Goal: Find specific page/section: Find specific page/section

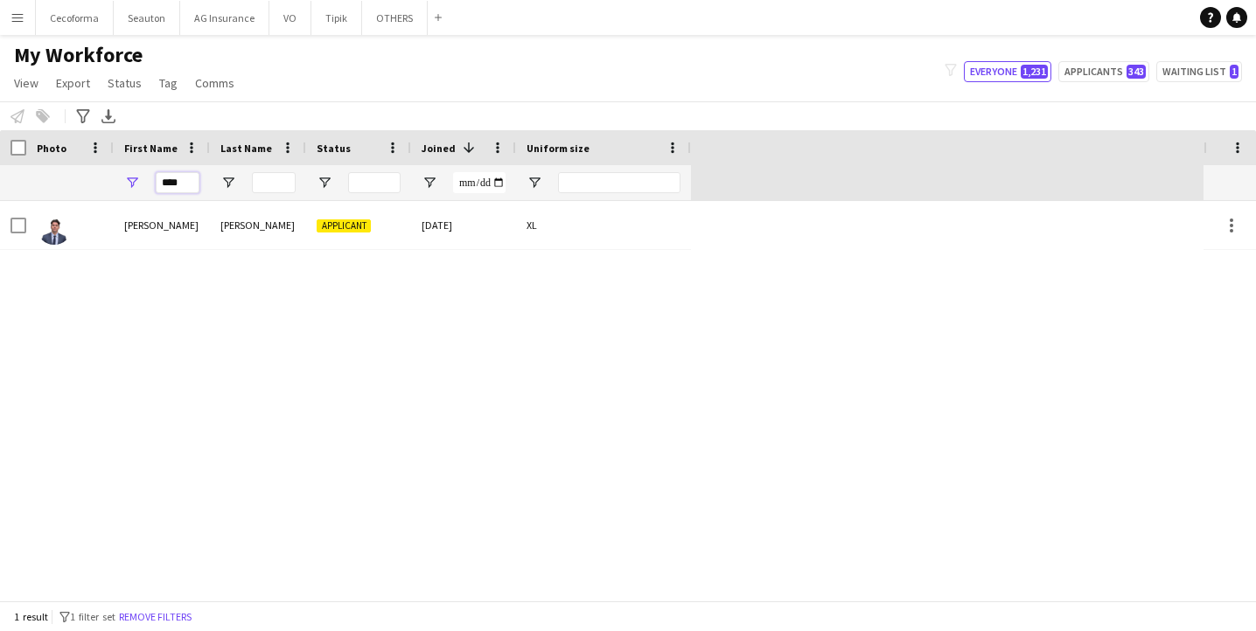
drag, startPoint x: 192, startPoint y: 179, endPoint x: 123, endPoint y: 185, distance: 69.3
click at [123, 185] on div "****" at bounding box center [162, 182] width 96 height 35
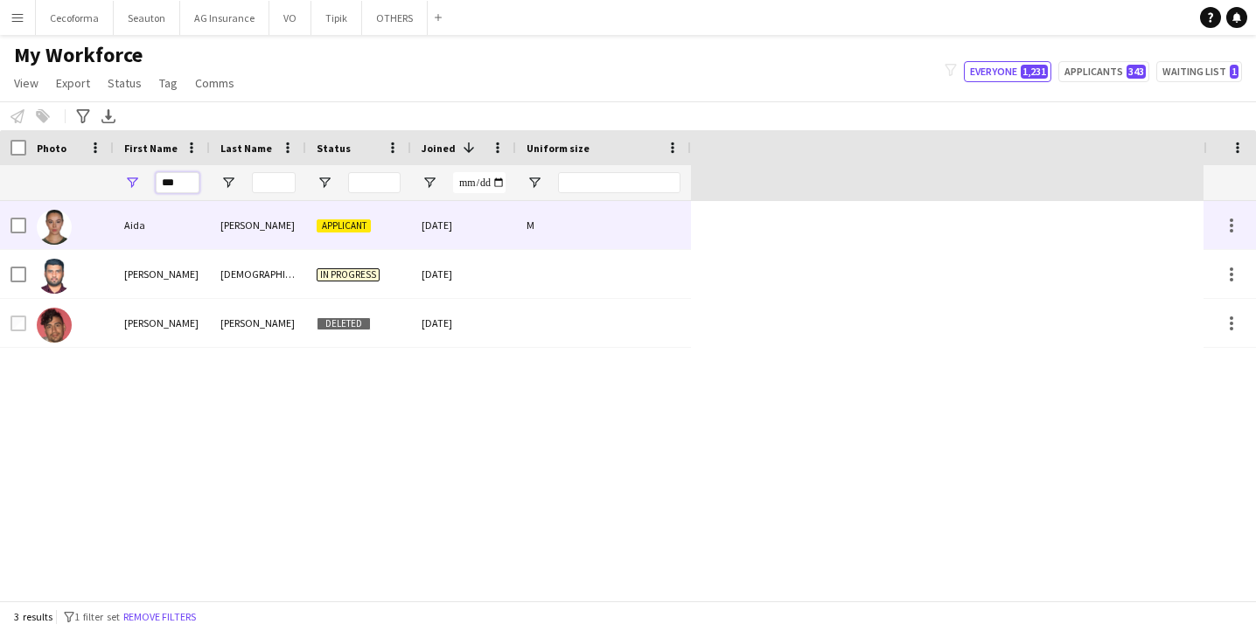
type input "***"
click at [146, 233] on div "Aida" at bounding box center [162, 225] width 96 height 48
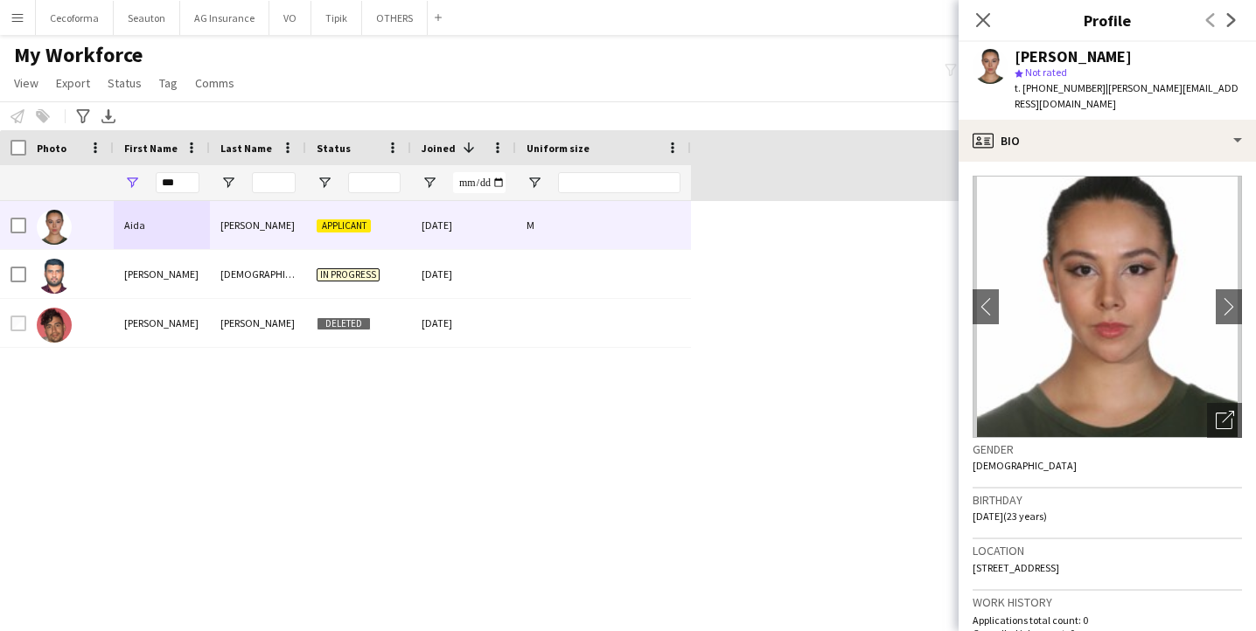
drag, startPoint x: 1014, startPoint y: 59, endPoint x: 1185, endPoint y: 57, distance: 170.5
click at [1185, 57] on div "[PERSON_NAME]" at bounding box center [1127, 57] width 227 height 16
copy div "[PERSON_NAME]"
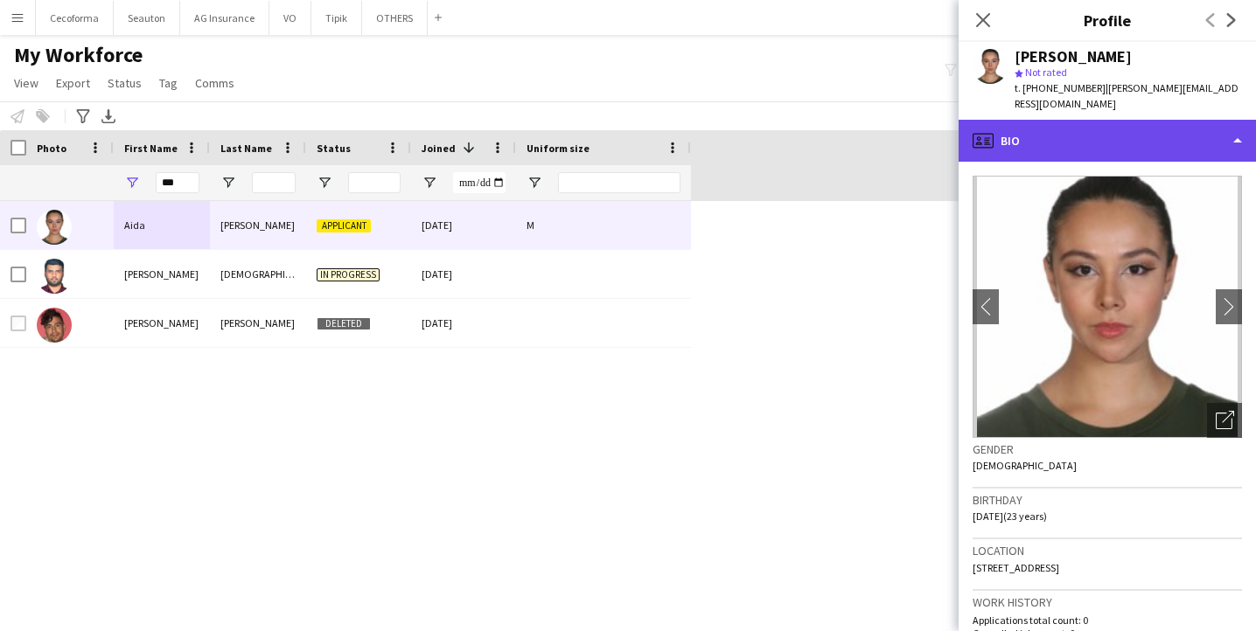
click at [1022, 149] on div "profile Bio" at bounding box center [1106, 141] width 297 height 42
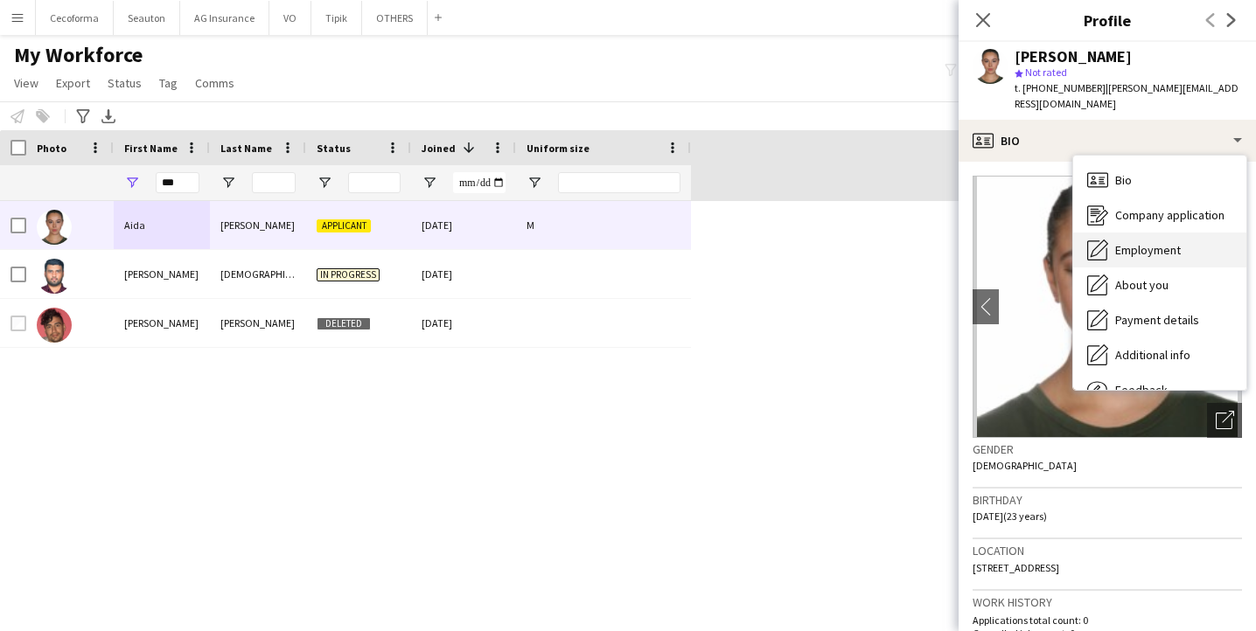
click at [1124, 247] on span "Employment" at bounding box center [1148, 250] width 66 height 16
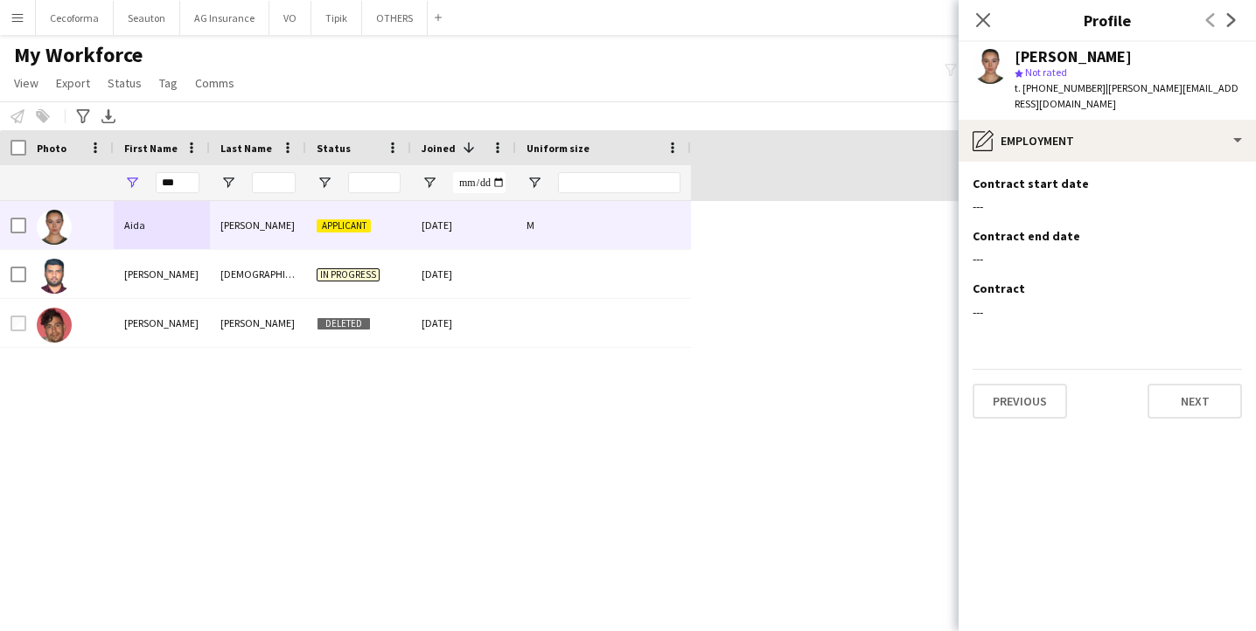
click at [1051, 116] on div "[PERSON_NAME] star Not rated t. [PHONE_NUMBER] | [PERSON_NAME][EMAIL_ADDRESS][D…" at bounding box center [1106, 81] width 297 height 78
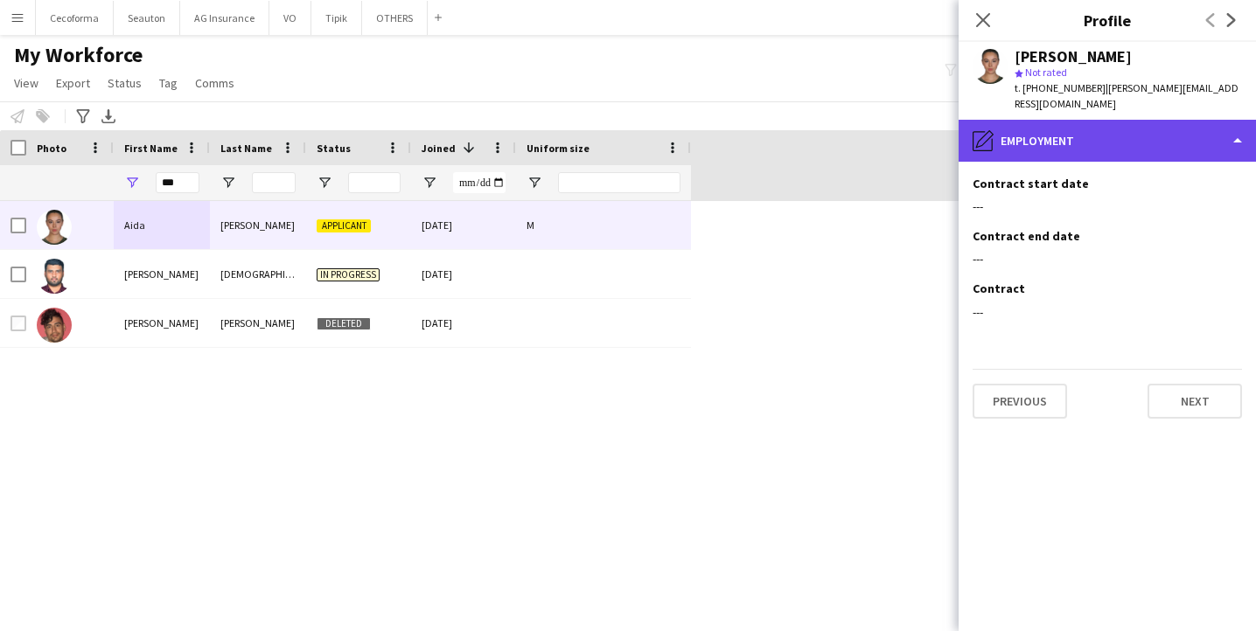
click at [1053, 141] on div "pencil4 Employment" at bounding box center [1106, 141] width 297 height 42
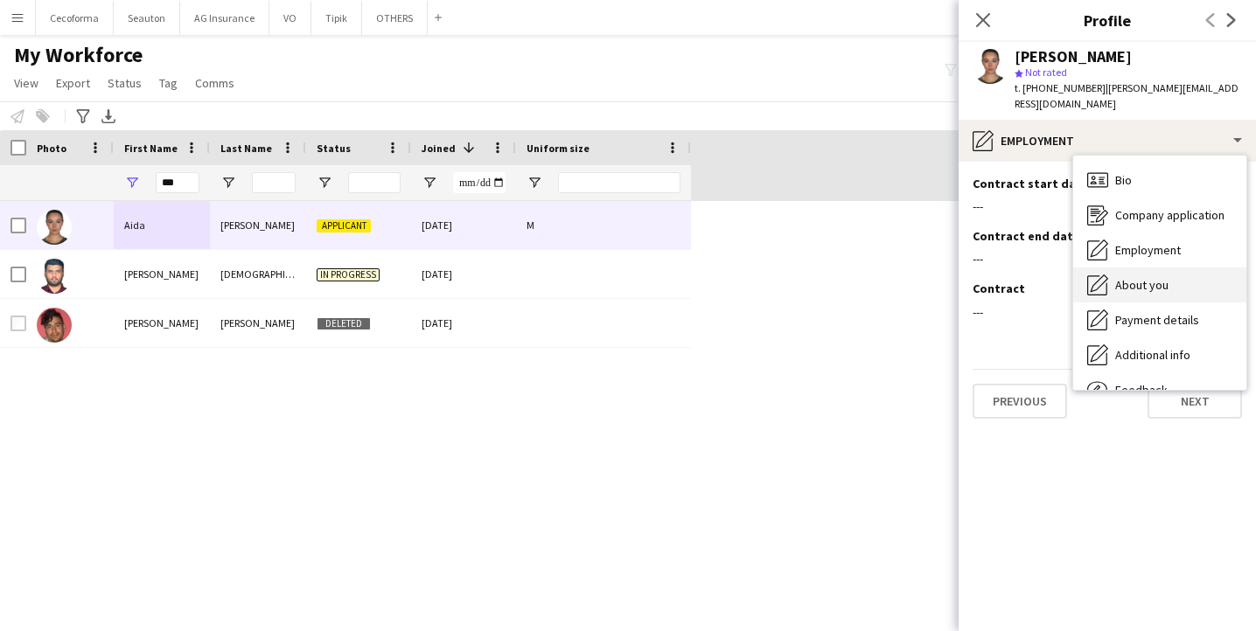
click at [1144, 275] on div "About you About you" at bounding box center [1159, 285] width 173 height 35
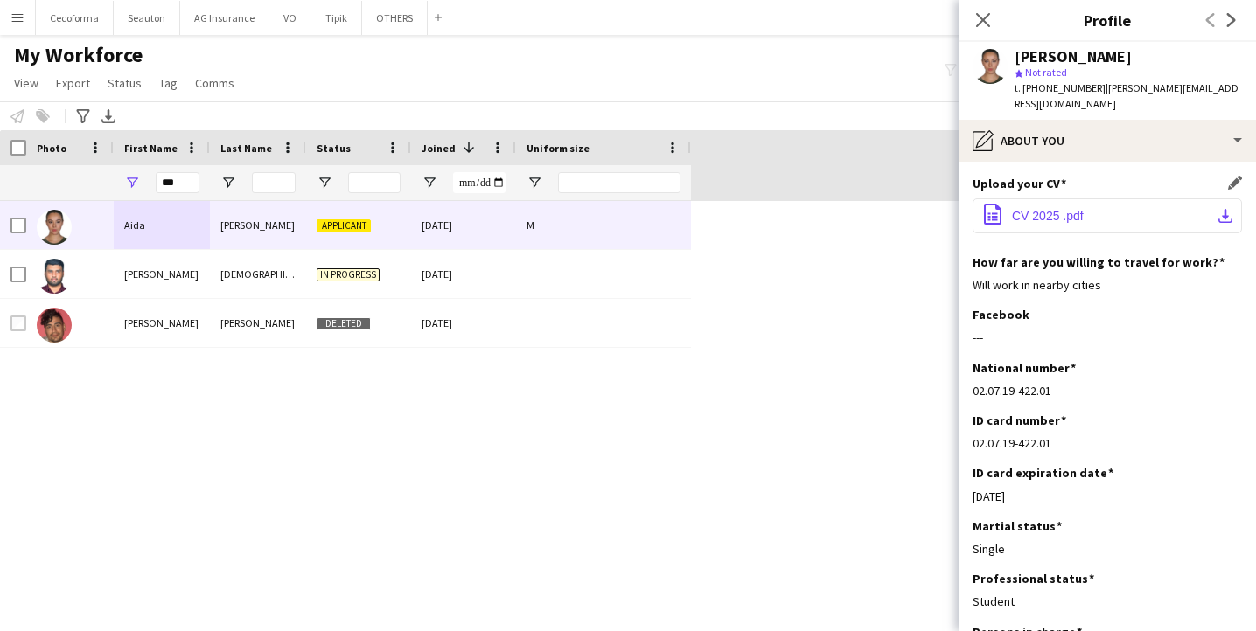
click at [1203, 219] on button "office-file-sheet CV 2025 .pdf download-bottom" at bounding box center [1106, 215] width 269 height 35
drag, startPoint x: 184, startPoint y: 184, endPoint x: 155, endPoint y: 191, distance: 29.7
click at [157, 190] on input "***" at bounding box center [178, 182] width 44 height 21
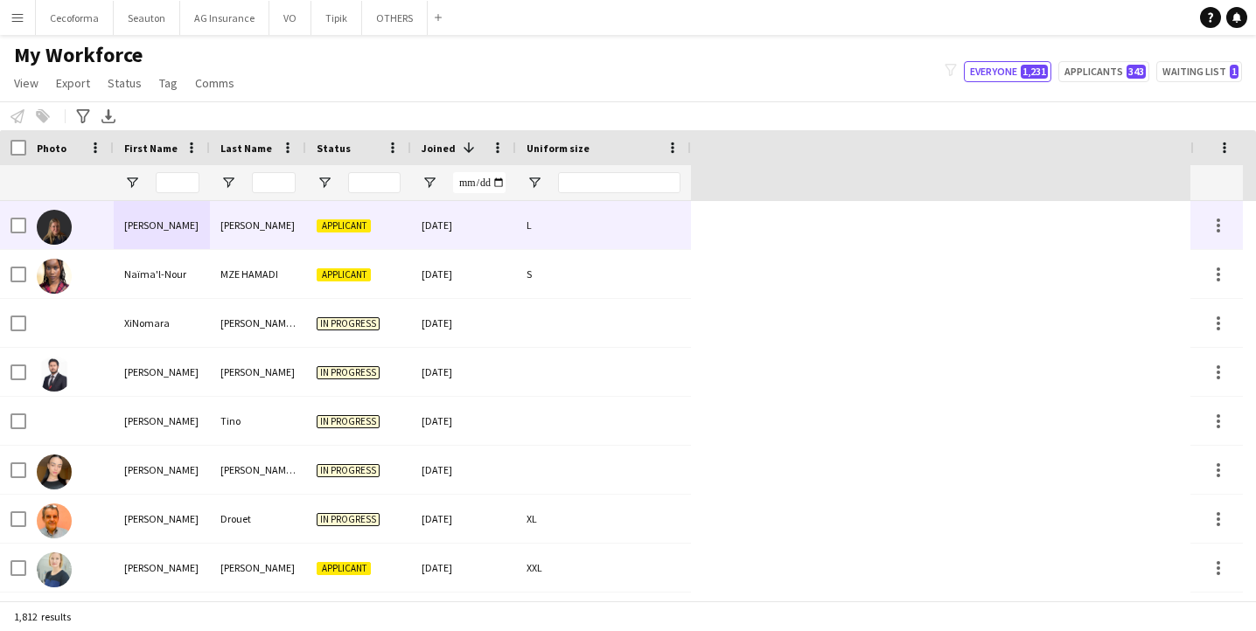
click at [154, 214] on div "[PERSON_NAME]" at bounding box center [162, 225] width 96 height 48
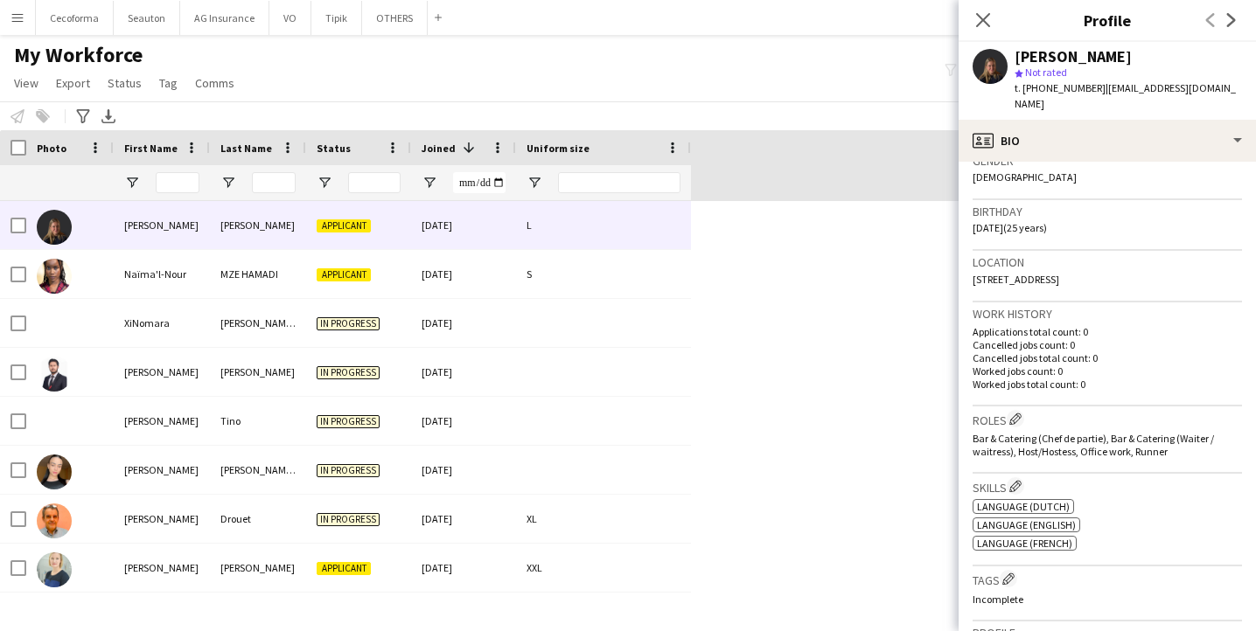
scroll to position [262, 0]
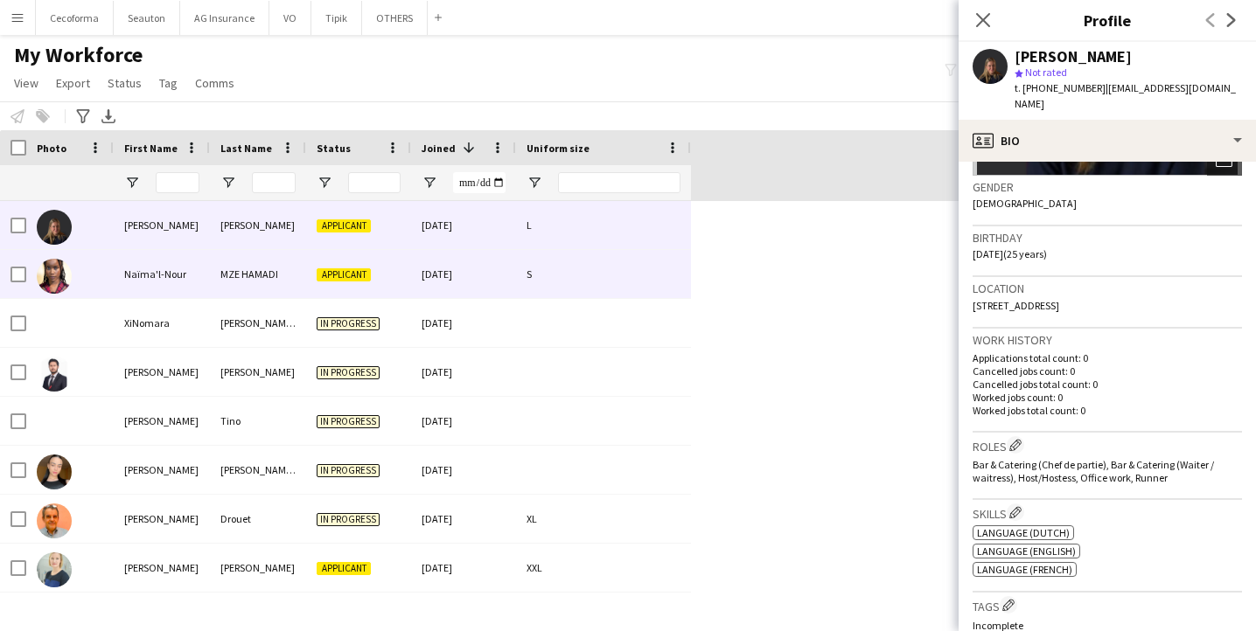
click at [123, 277] on div "Naïma'l-Nour" at bounding box center [162, 274] width 96 height 48
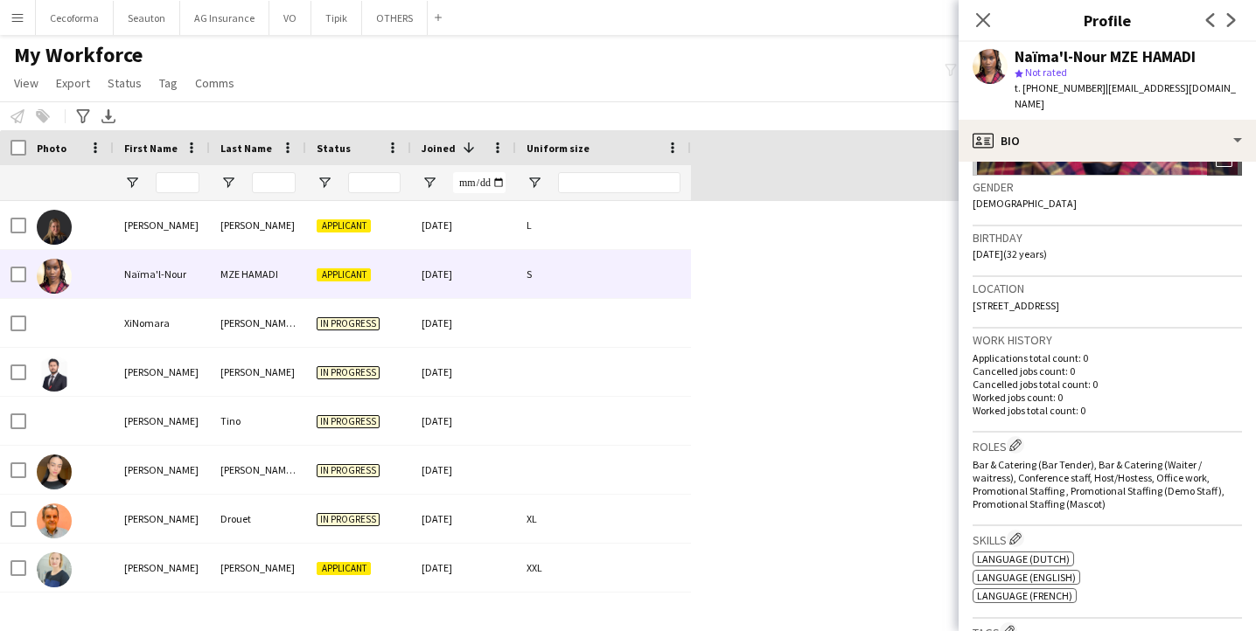
scroll to position [350, 0]
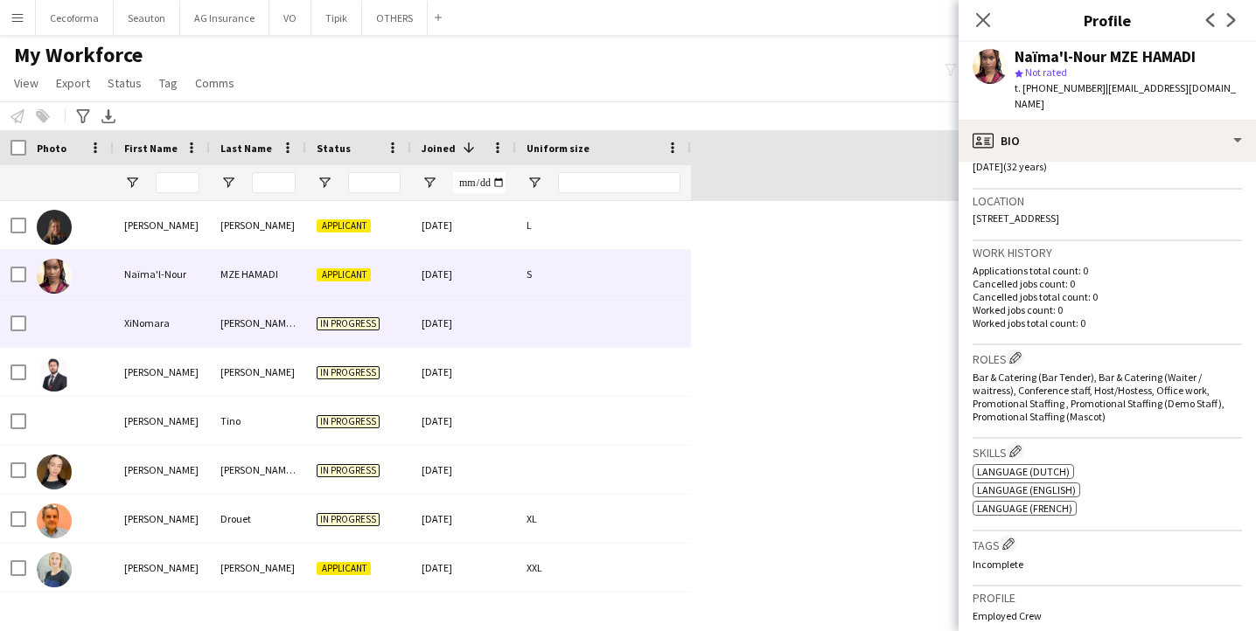
click at [210, 311] on div "[PERSON_NAME] Y" at bounding box center [258, 323] width 96 height 48
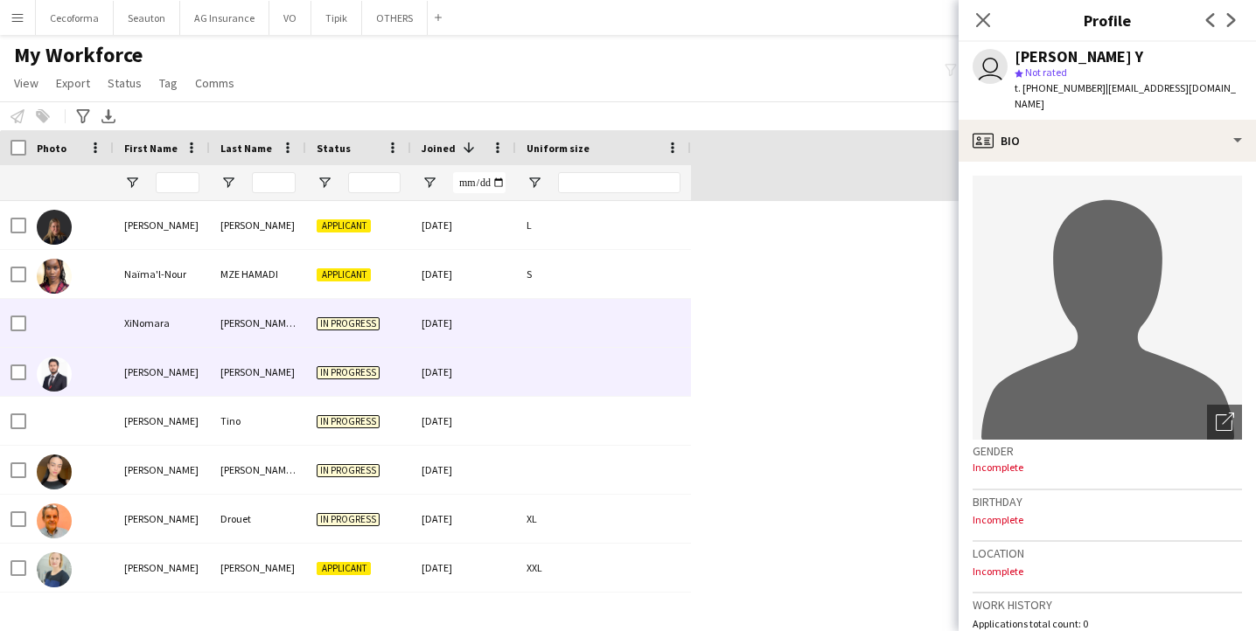
click at [191, 358] on div "[PERSON_NAME]" at bounding box center [162, 372] width 96 height 48
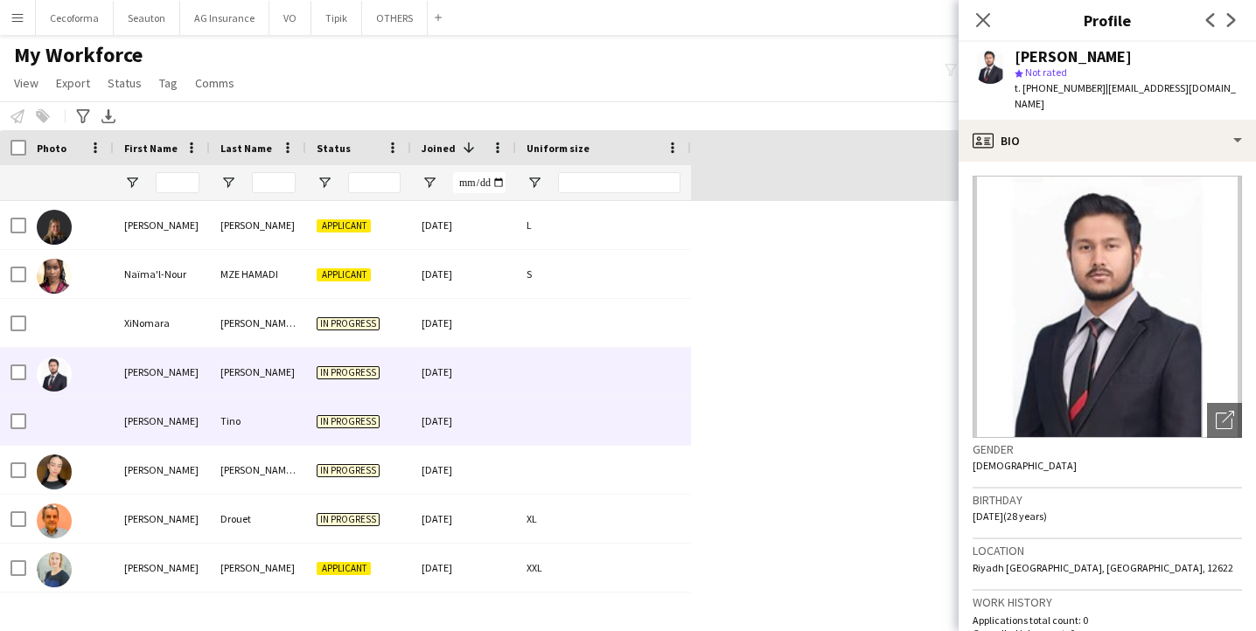
click at [189, 399] on div "[PERSON_NAME]" at bounding box center [162, 421] width 96 height 48
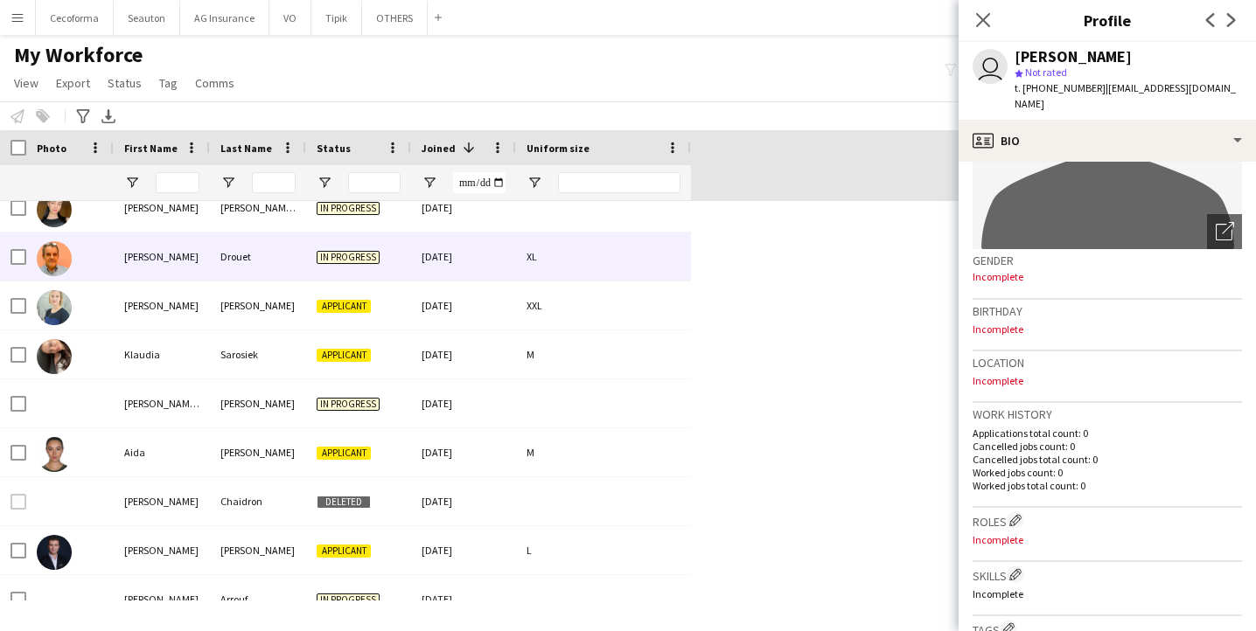
scroll to position [0, 0]
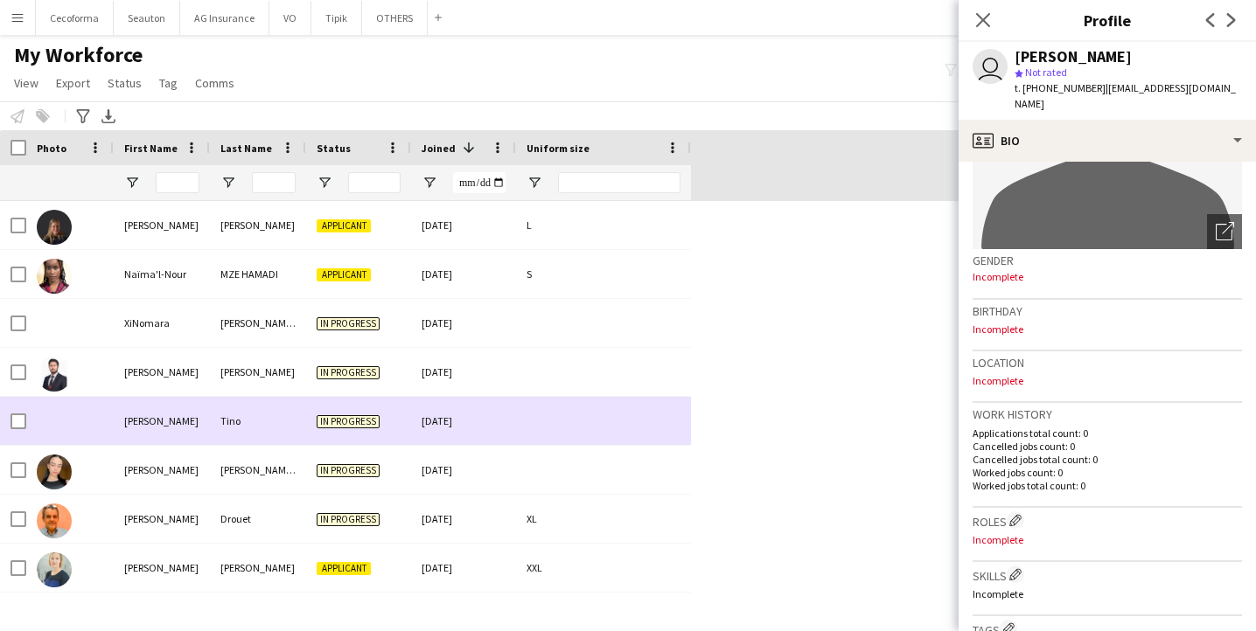
click at [167, 431] on div "[PERSON_NAME]" at bounding box center [162, 421] width 96 height 48
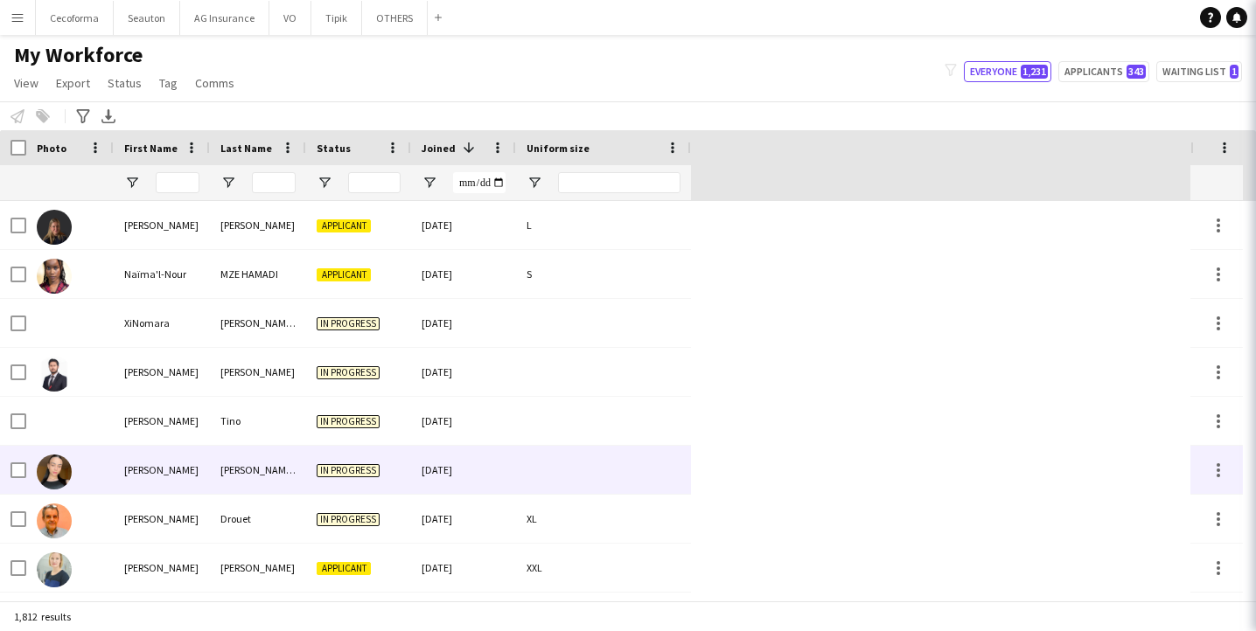
click at [168, 465] on div "[PERSON_NAME]" at bounding box center [162, 470] width 96 height 48
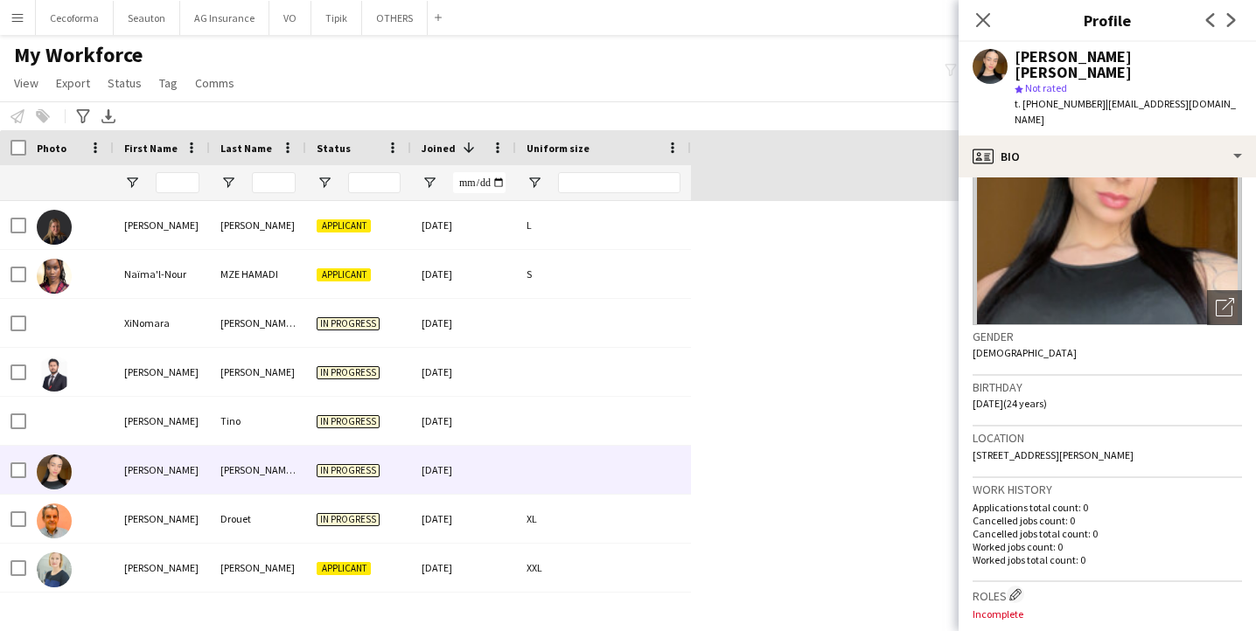
scroll to position [87, 0]
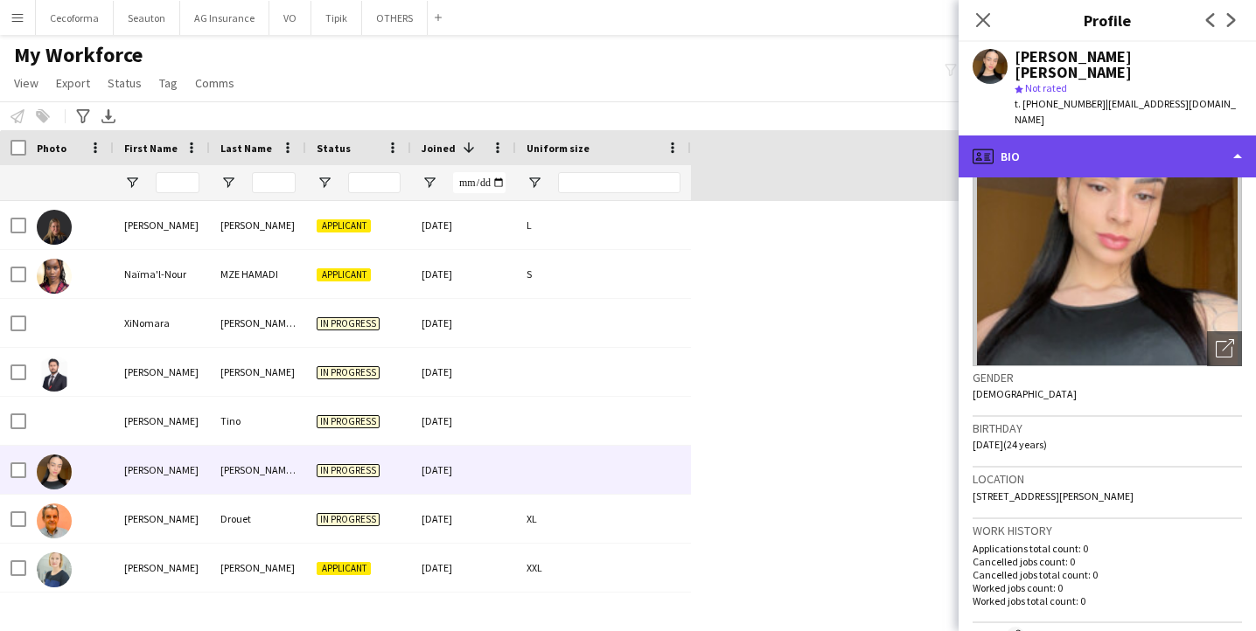
click at [1046, 136] on div "profile Bio" at bounding box center [1106, 157] width 297 height 42
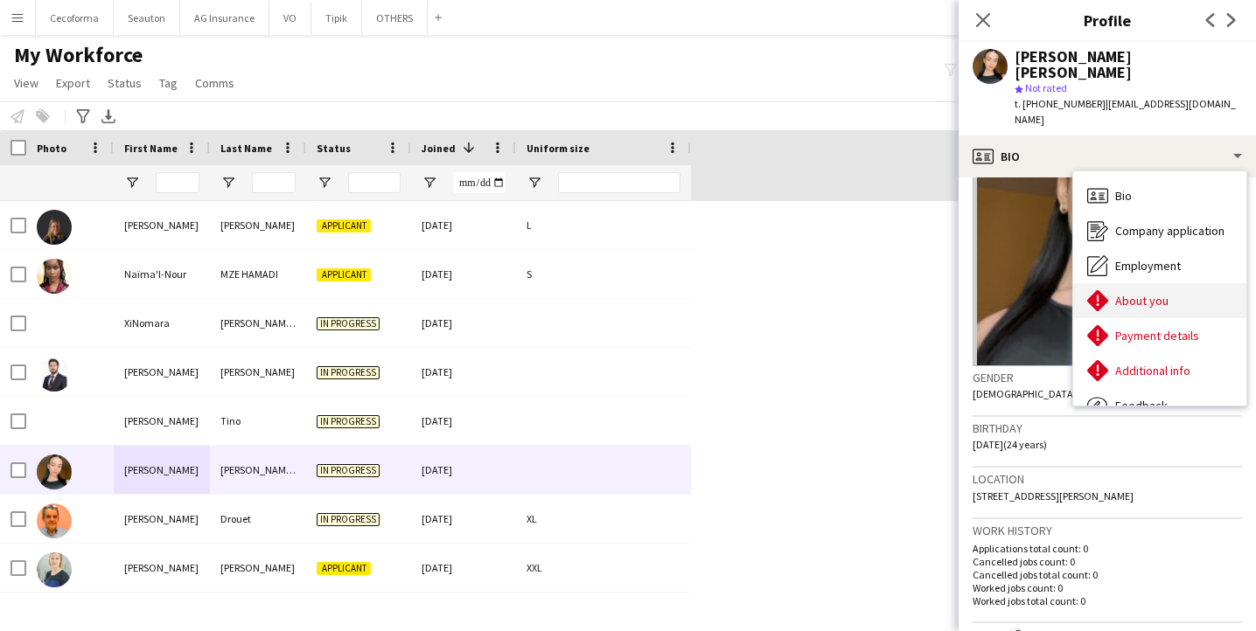
click at [1123, 284] on div "About you About you" at bounding box center [1159, 300] width 173 height 35
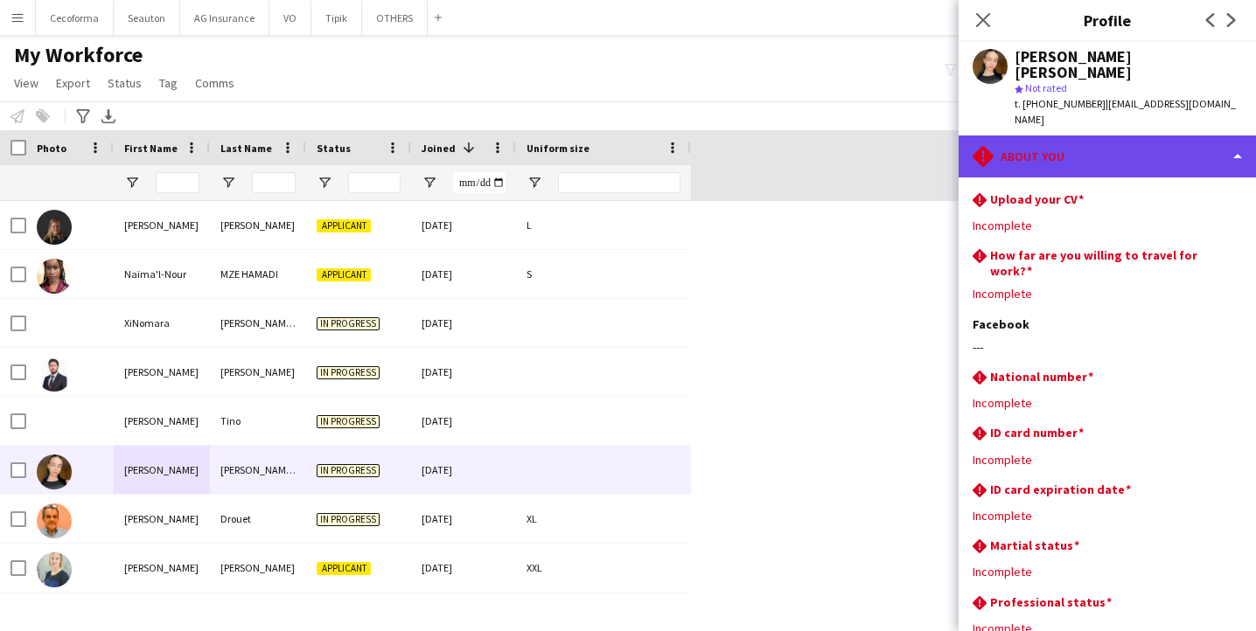
click at [1058, 136] on div "rhombus-alert About you" at bounding box center [1106, 157] width 297 height 42
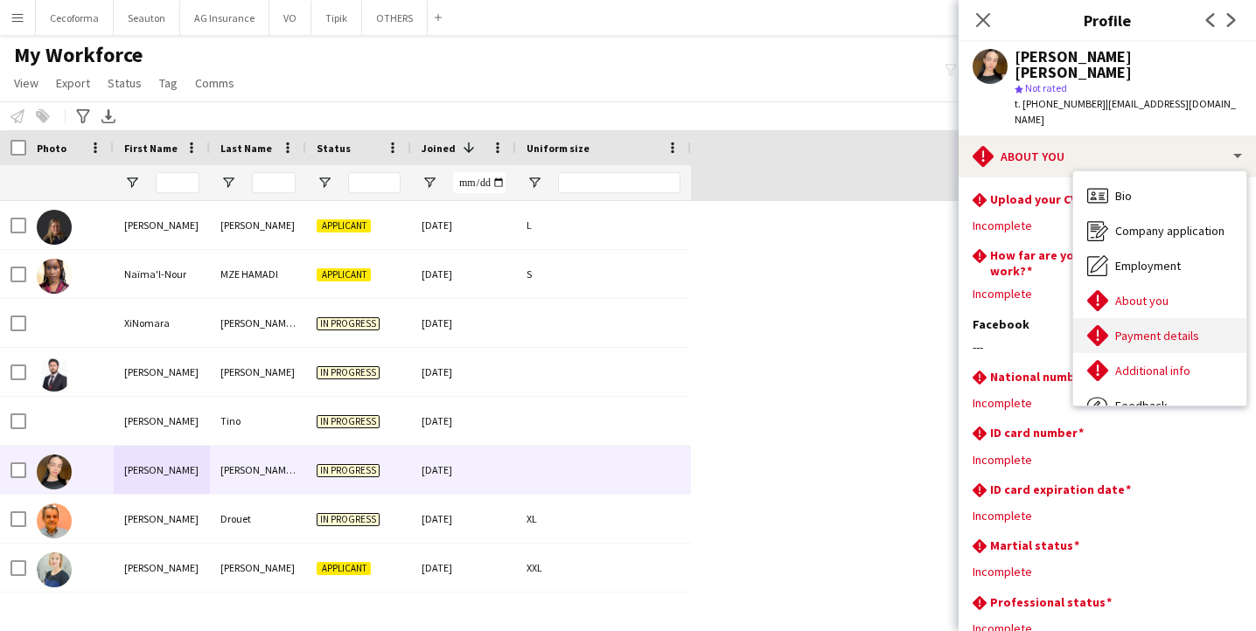
click at [1150, 328] on span "Payment details" at bounding box center [1157, 336] width 84 height 16
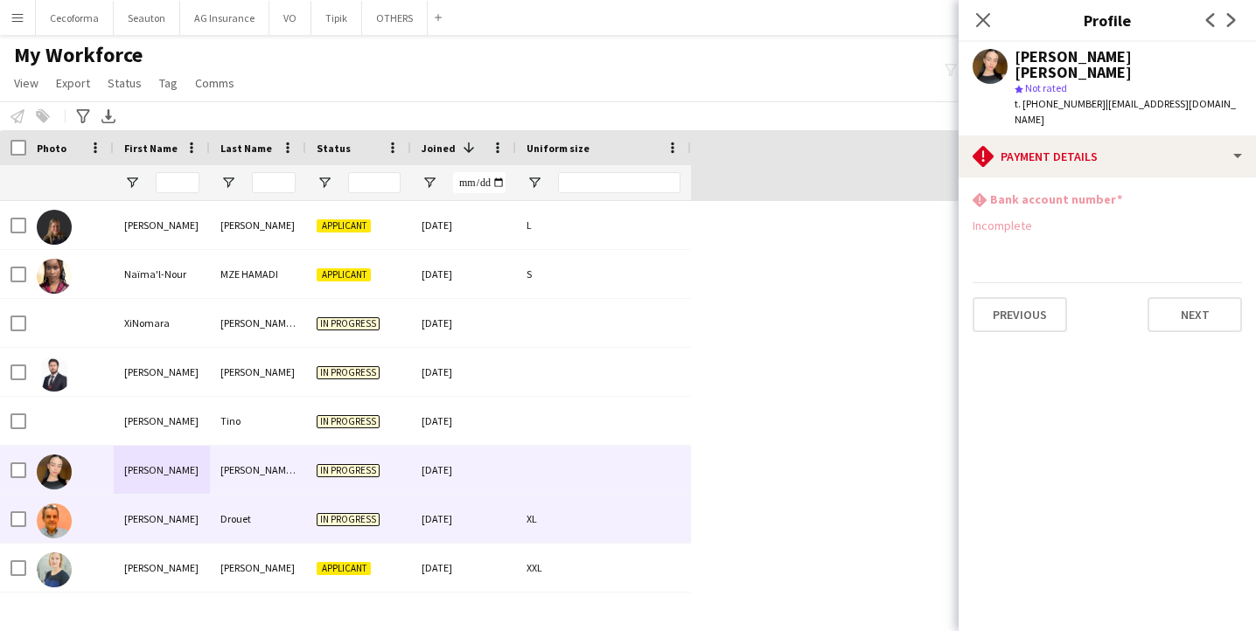
click at [151, 521] on div "[PERSON_NAME]" at bounding box center [162, 519] width 96 height 48
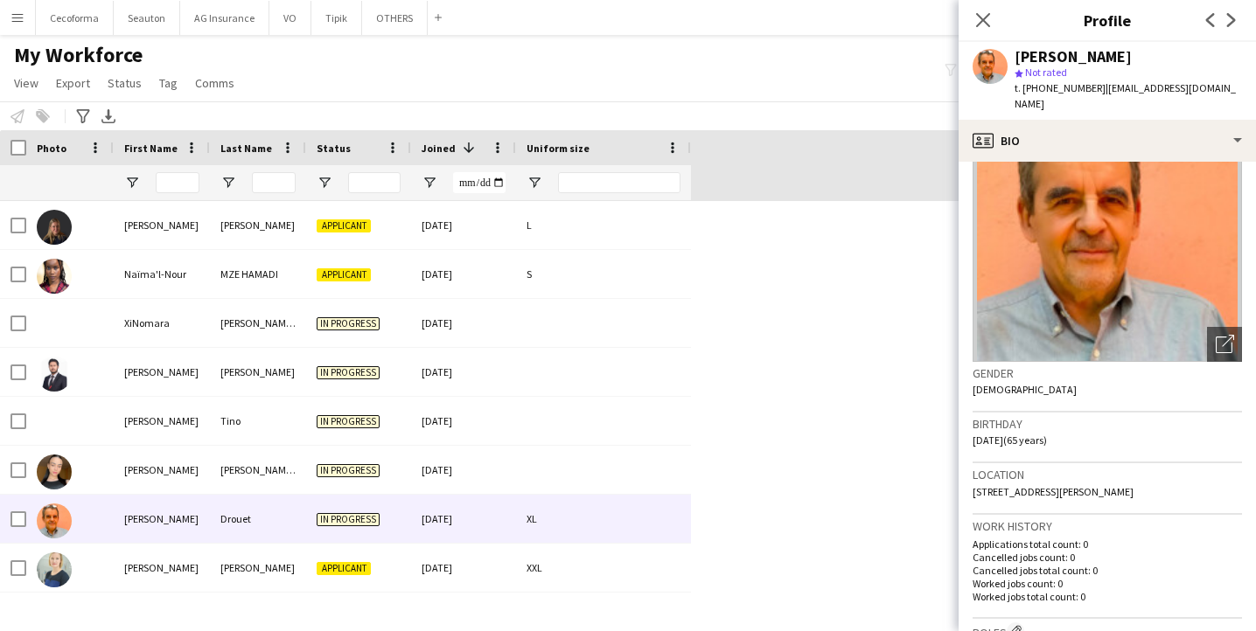
scroll to position [175, 0]
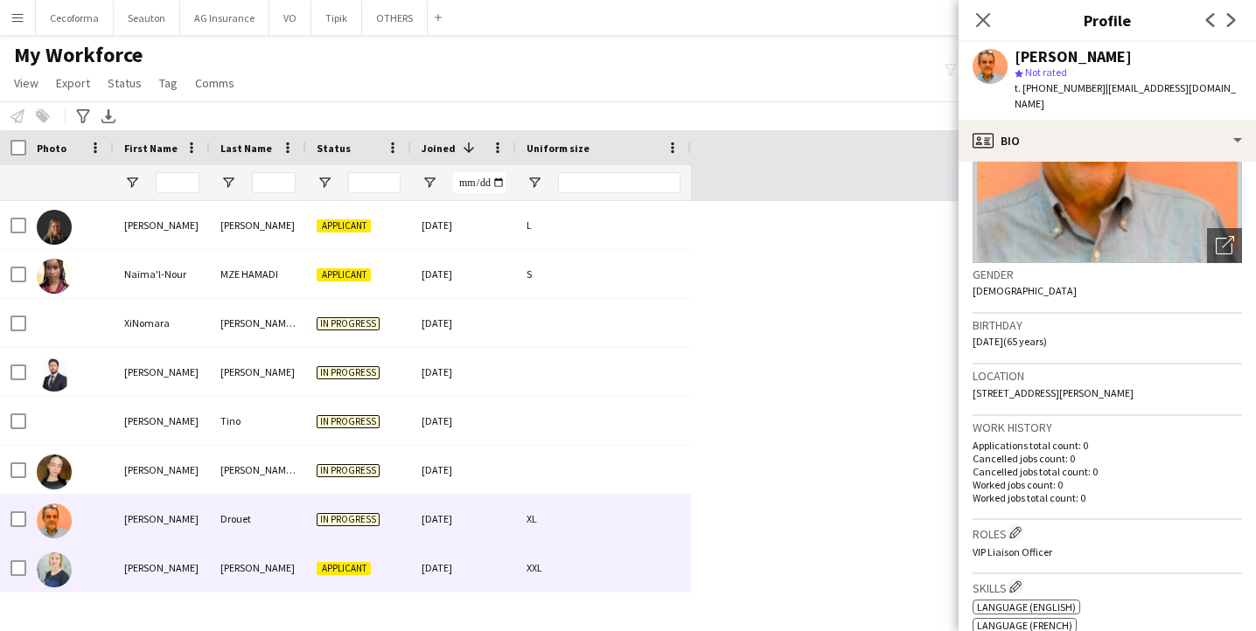
click at [173, 569] on div "[PERSON_NAME]" at bounding box center [162, 568] width 96 height 48
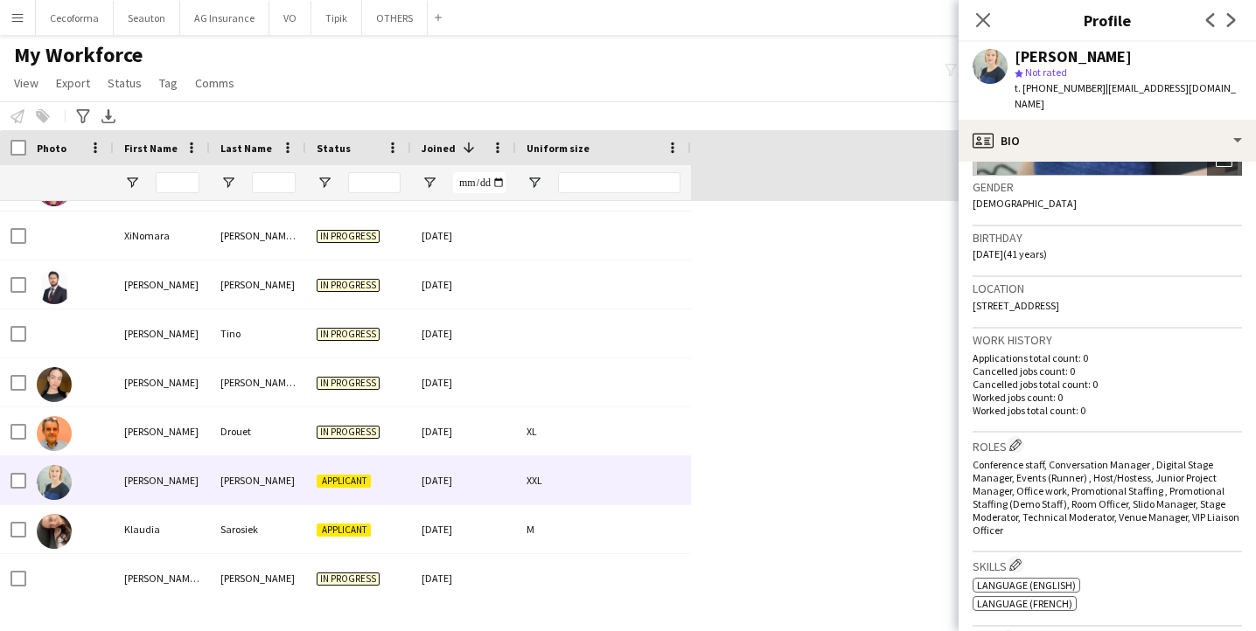
scroll to position [0, 0]
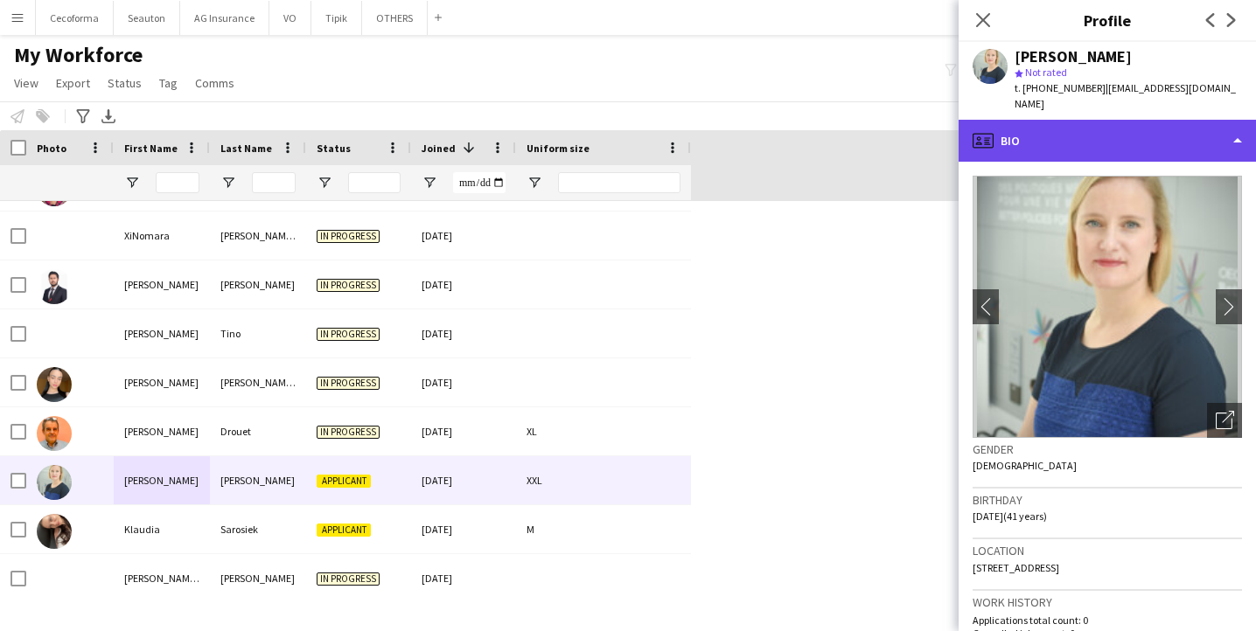
click at [1047, 127] on div "profile Bio" at bounding box center [1106, 141] width 297 height 42
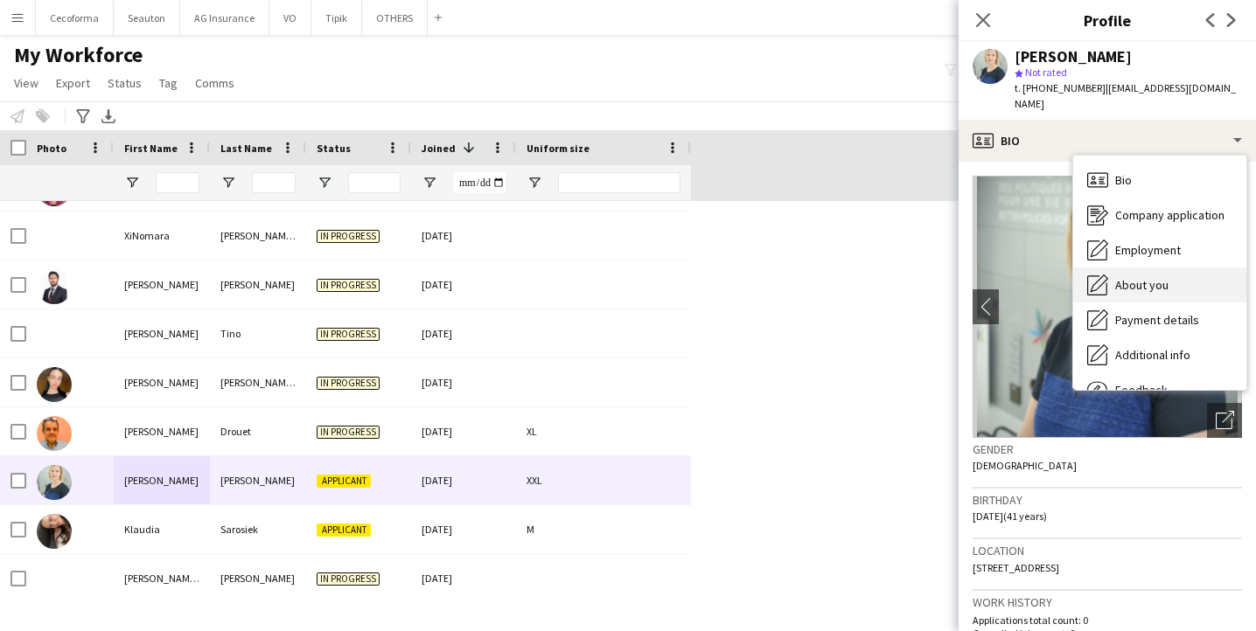
click at [1165, 277] on span "About you" at bounding box center [1141, 285] width 53 height 16
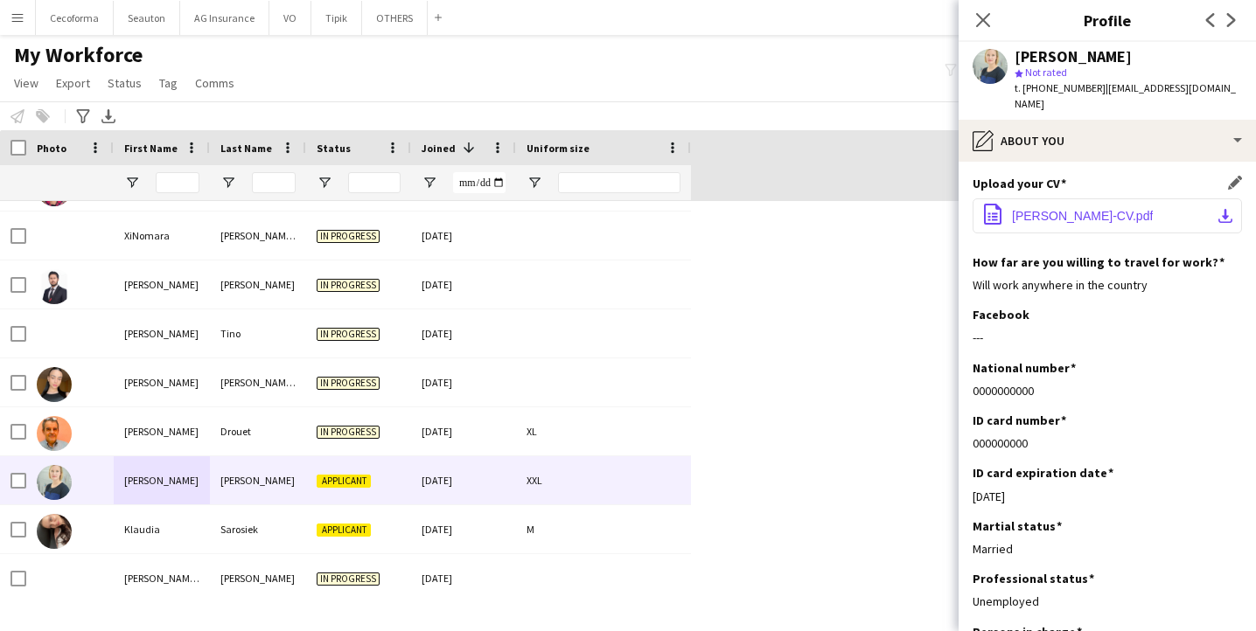
click at [1082, 209] on span "[PERSON_NAME]-CV.pdf" at bounding box center [1082, 216] width 141 height 14
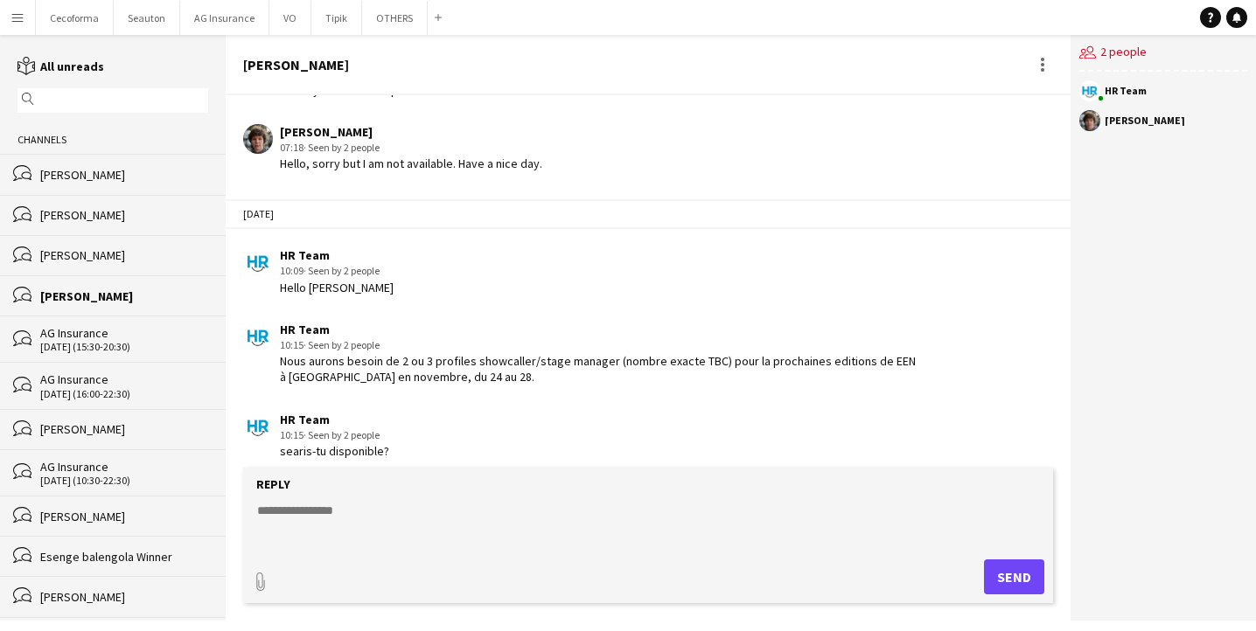
scroll to position [2561, 0]
